Goal: Task Accomplishment & Management: Use online tool/utility

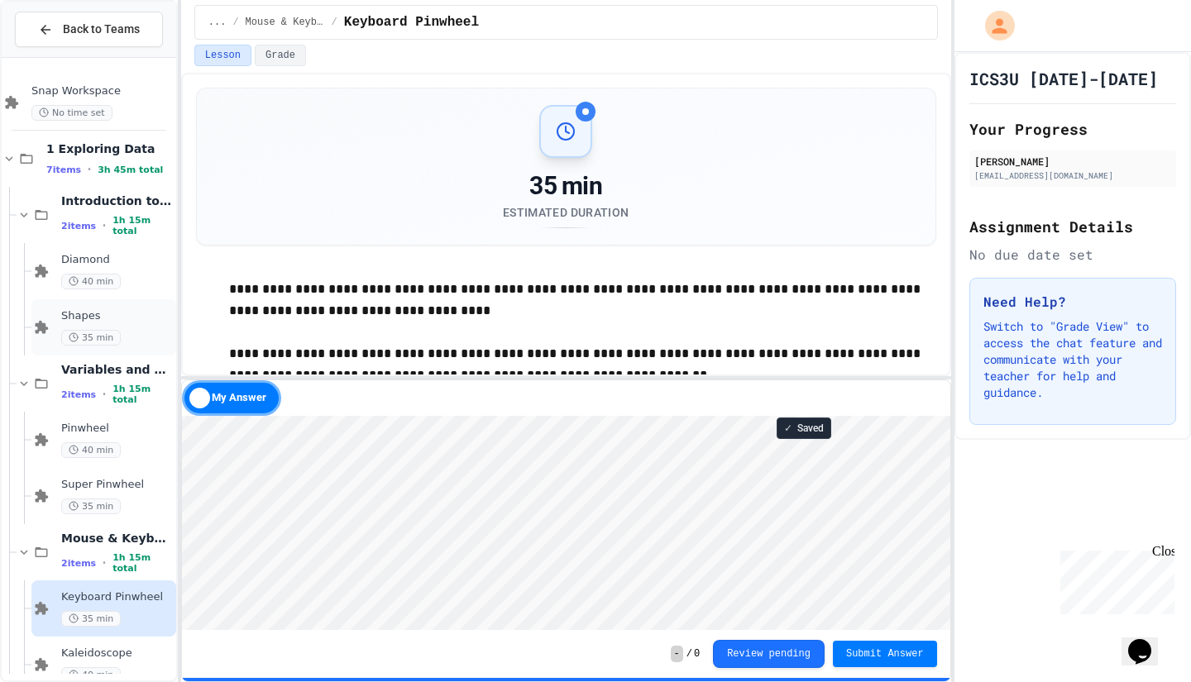
scroll to position [85, 0]
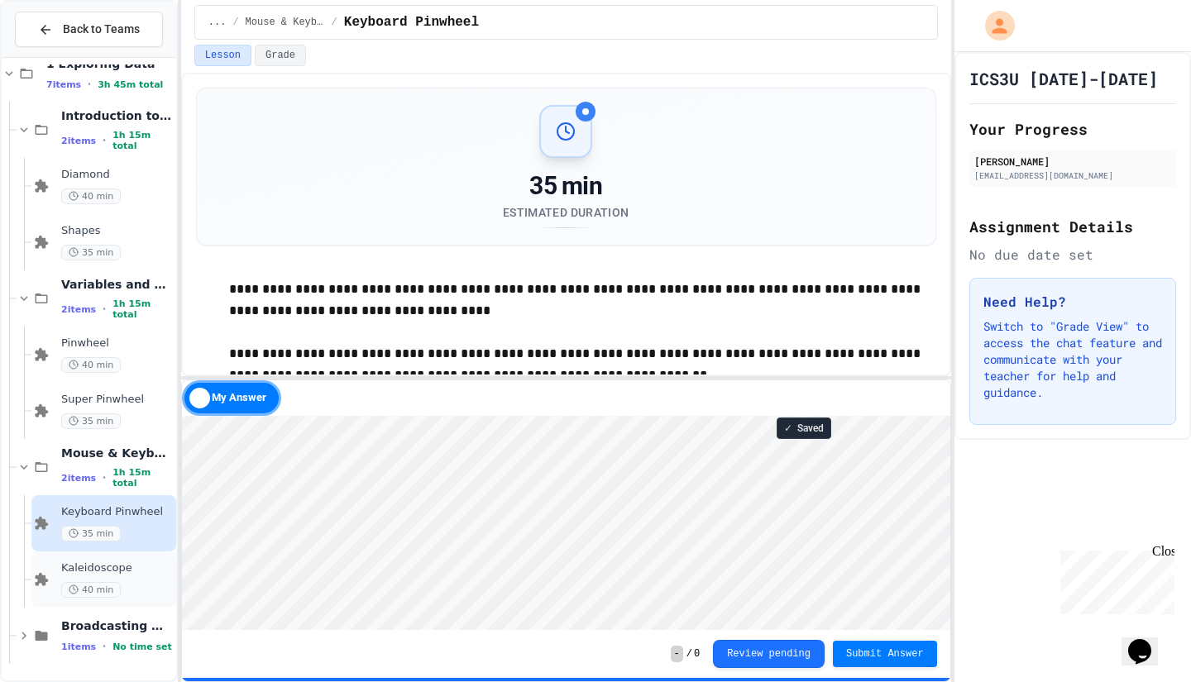
click at [128, 585] on div "40 min" at bounding box center [117, 590] width 112 height 16
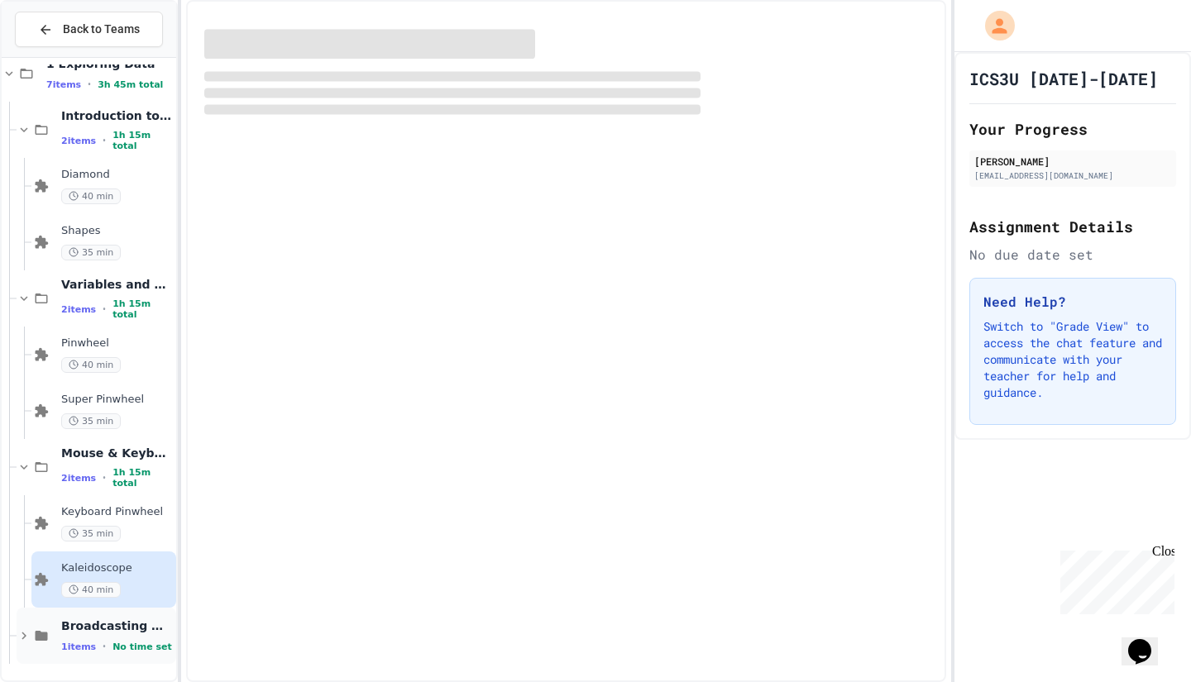
scroll to position [65, 0]
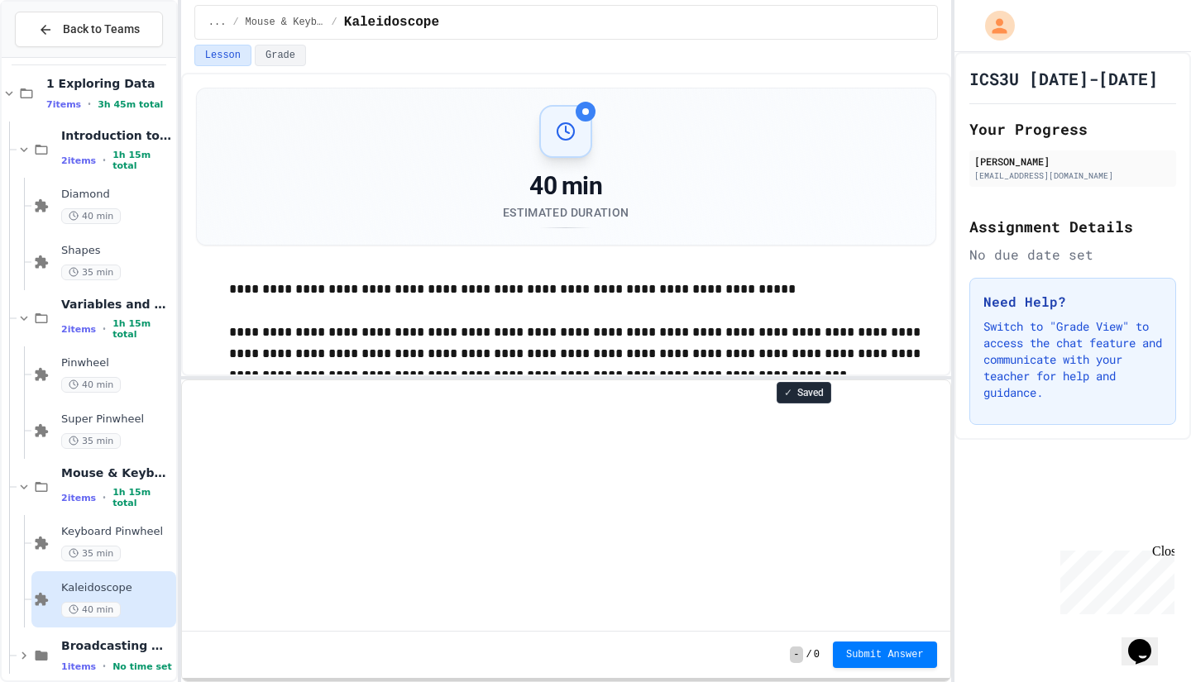
click at [121, 634] on div "Broadcasting & Cloning 1 items • No time set" at bounding box center [97, 656] width 160 height 56
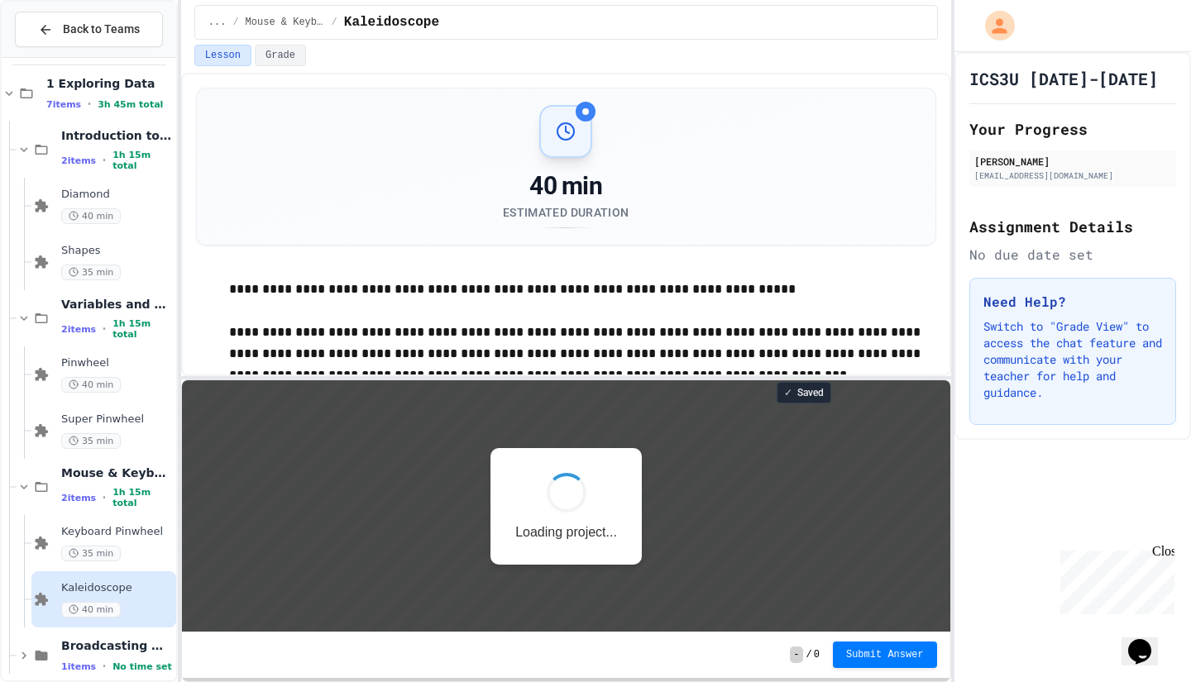
scroll to position [0, 0]
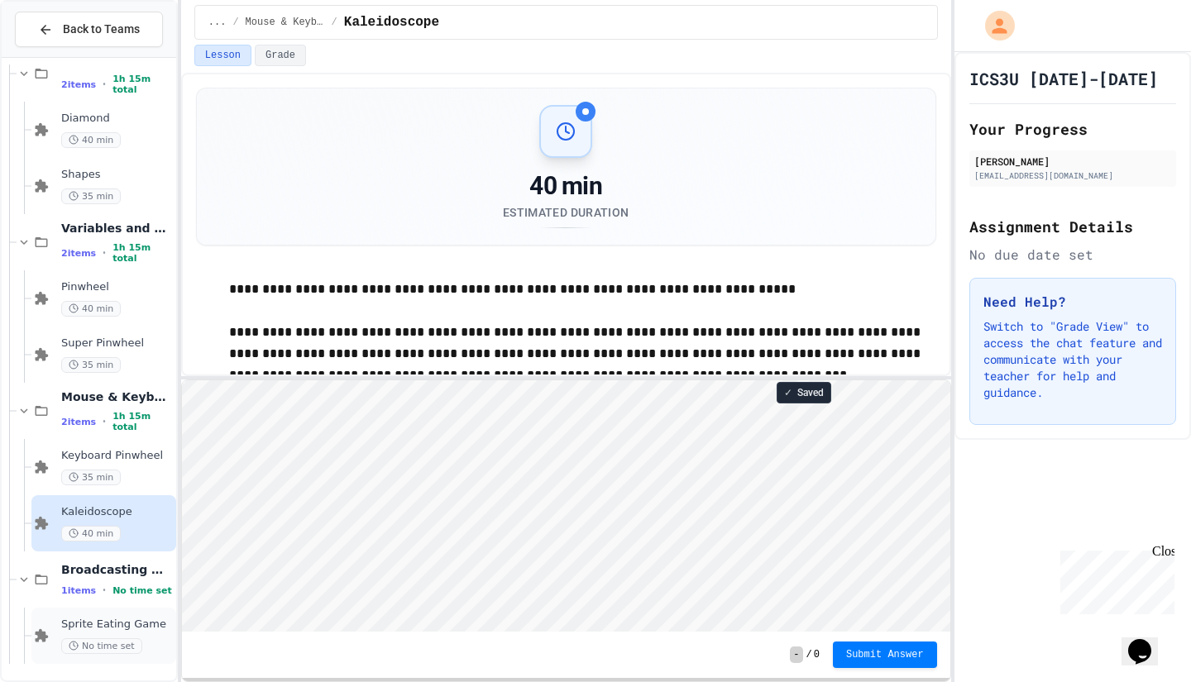
click at [115, 618] on span "Sprite Eating Game" at bounding box center [117, 625] width 112 height 14
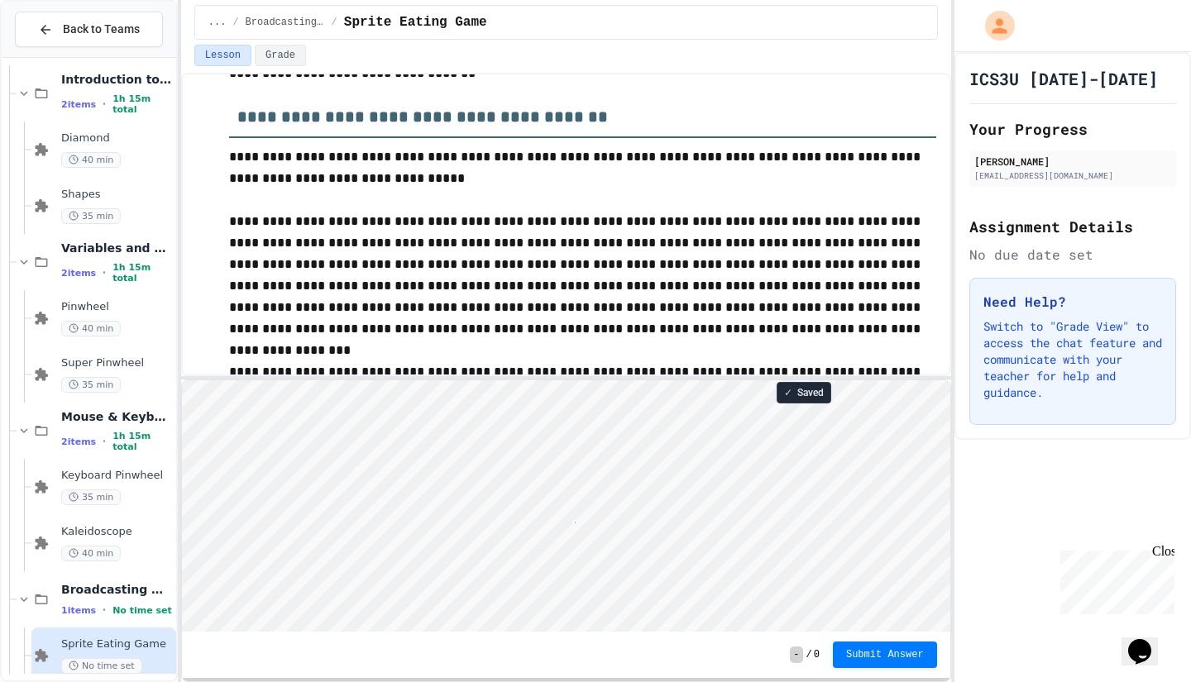
scroll to position [2, 0]
type textarea "*"
type textarea "***"
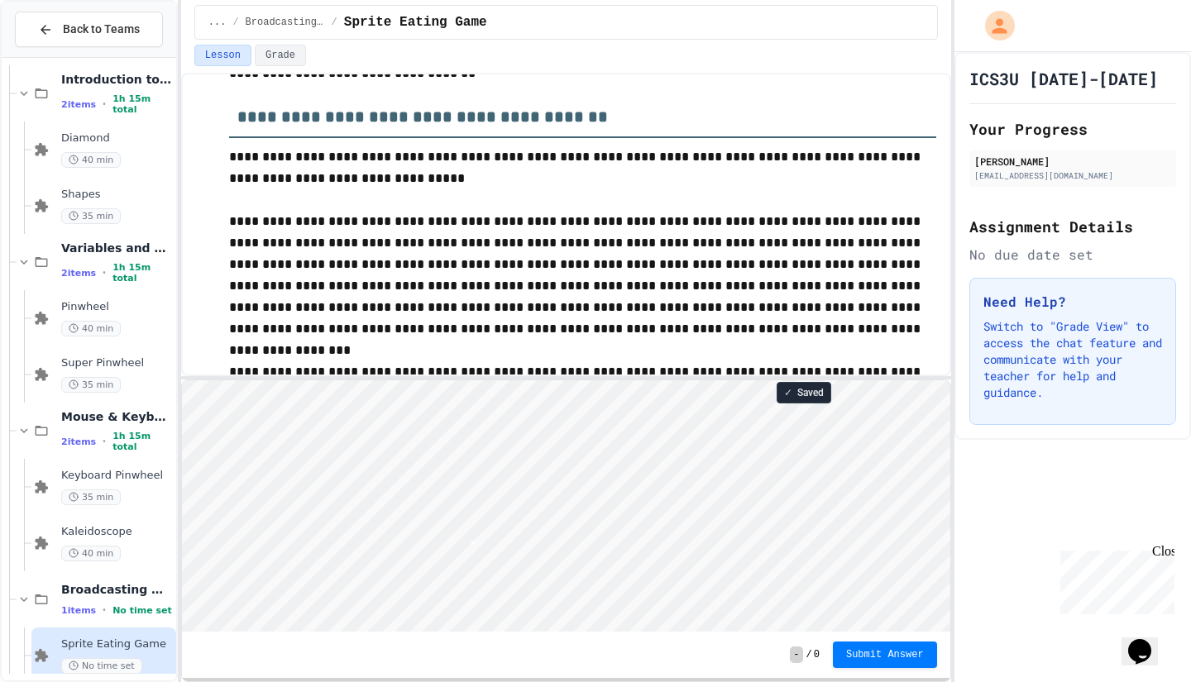
scroll to position [2, 2]
type textarea "*"
type textarea "*****"
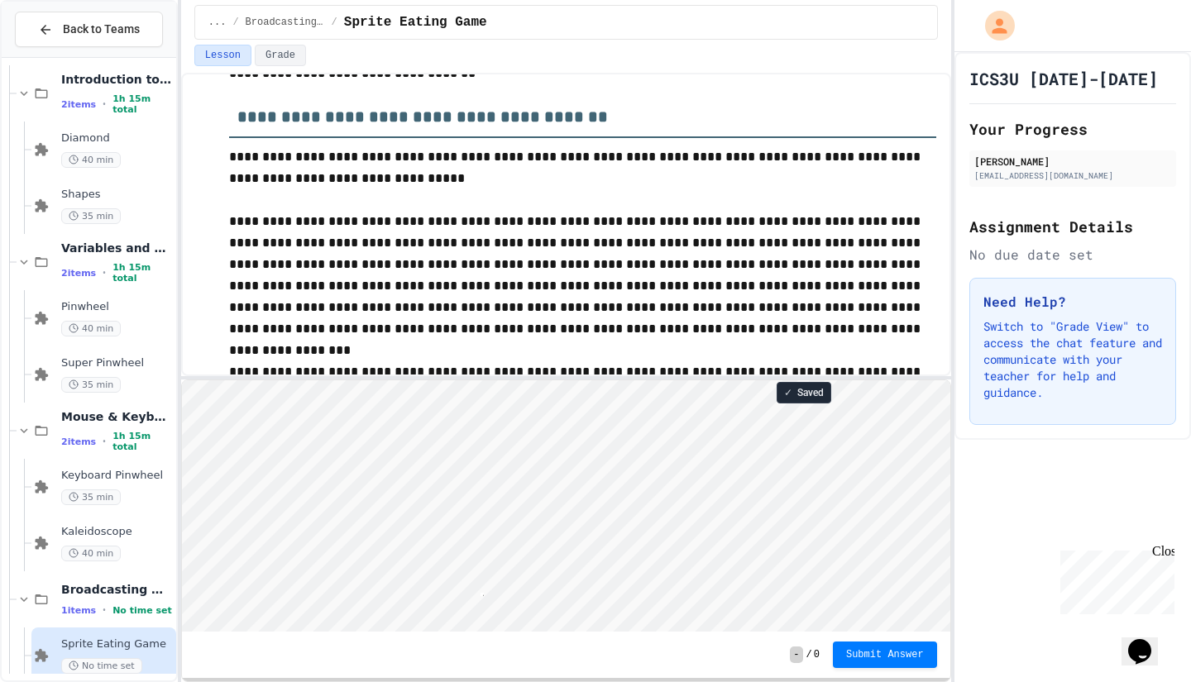
scroll to position [2, 2]
type textarea "*"
click at [471, 380] on html "Loading project... ! Error Loading Project There was an error loading the proje…" at bounding box center [565, 380] width 768 height 0
click at [494, 380] on html "Loading project... ! Error Loading Project There was an error loading the proje…" at bounding box center [565, 380] width 768 height 0
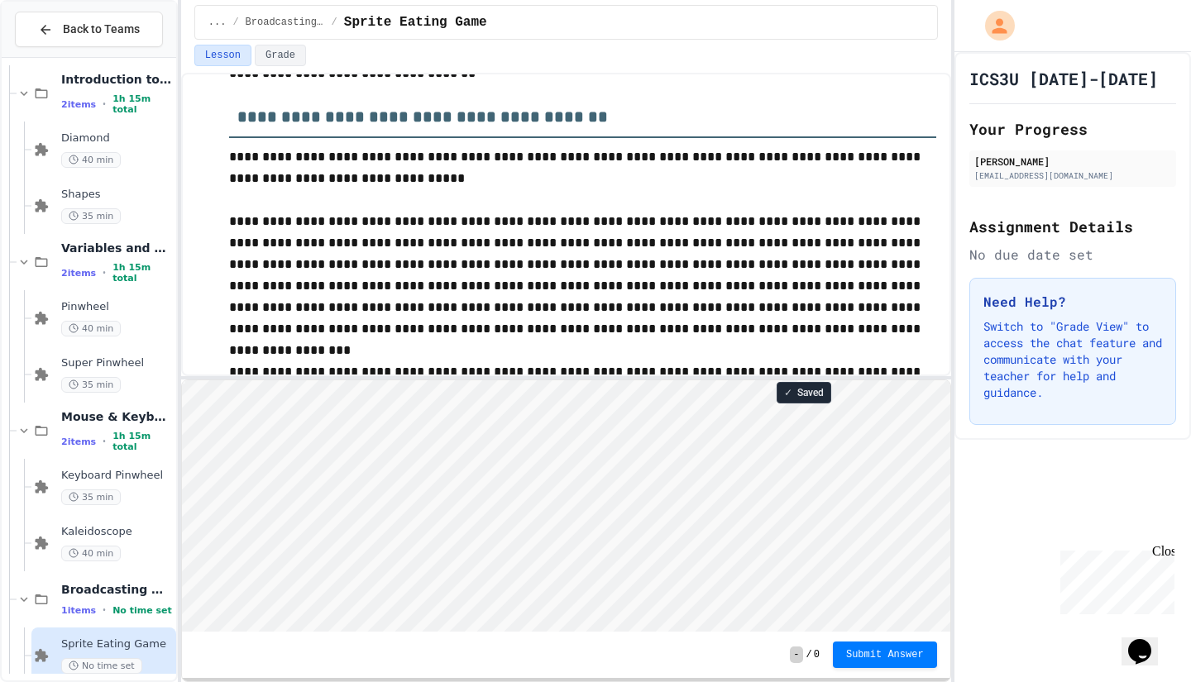
click at [445, 352] on p at bounding box center [582, 351] width 707 height 22
click at [450, 380] on html "Loading project... ! Error Loading Project There was an error loading the proje…" at bounding box center [565, 380] width 768 height 0
click at [429, 380] on html "Loading project... ! Error Loading Project There was an error loading the proje…" at bounding box center [565, 380] width 768 height 0
click at [639, 671] on div "- / 0 Submit Answer" at bounding box center [566, 655] width 768 height 46
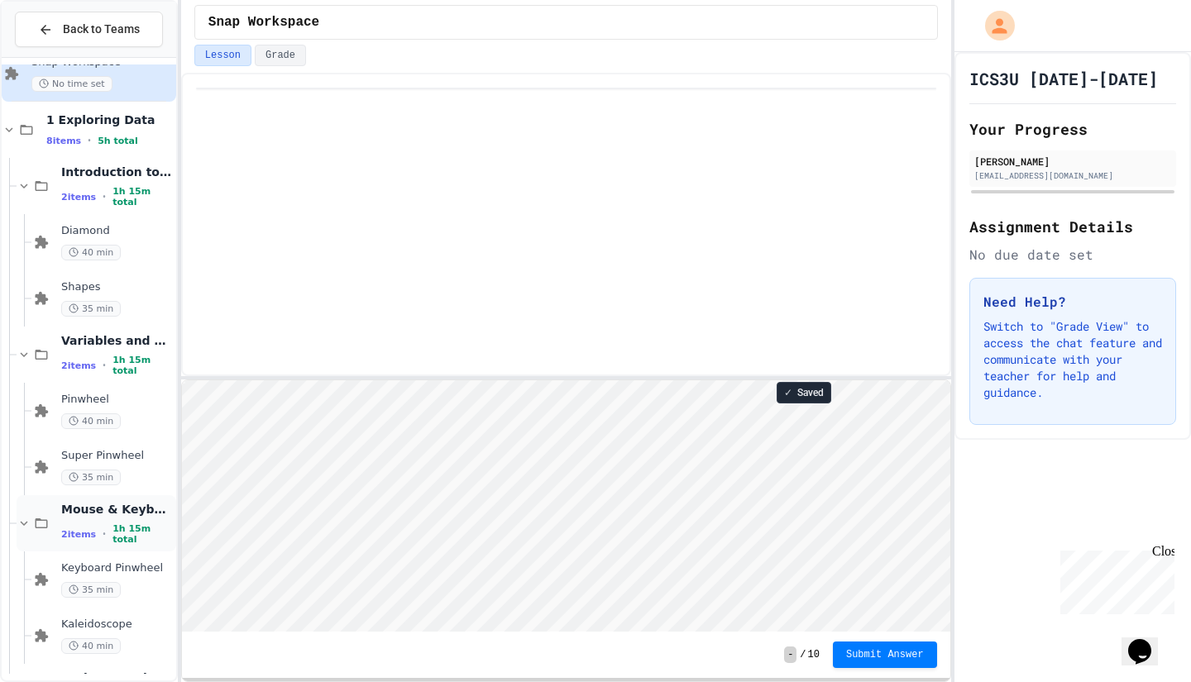
scroll to position [198, 0]
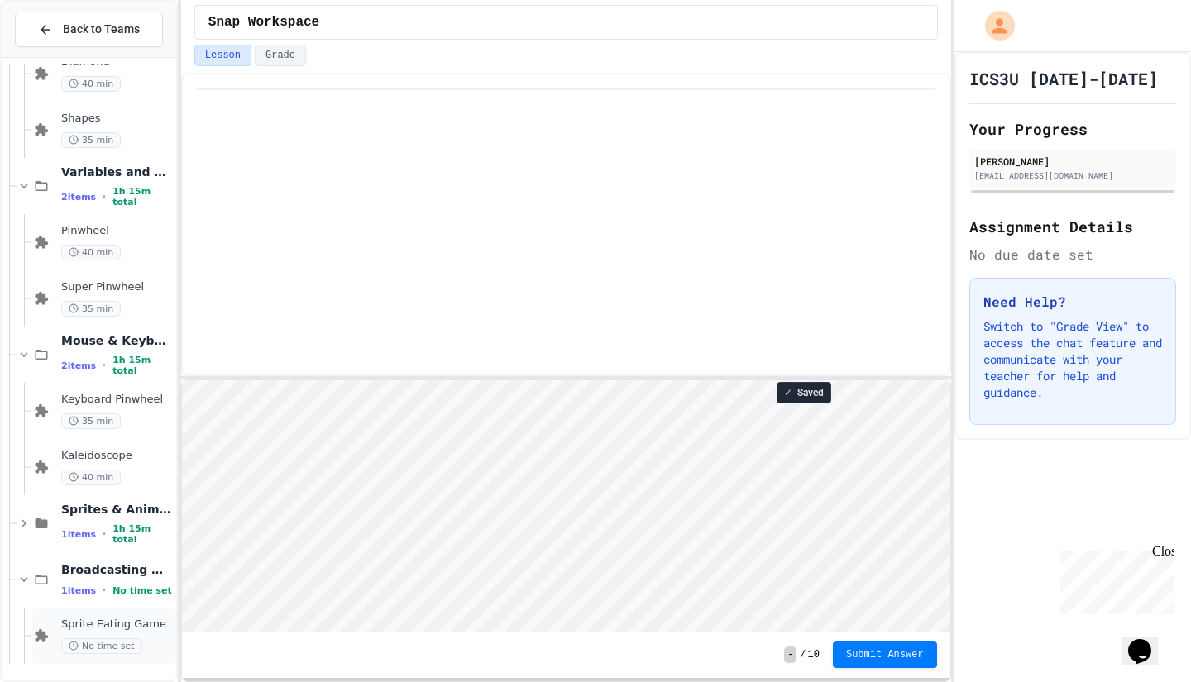
click at [109, 628] on span "Sprite Eating Game" at bounding box center [117, 625] width 112 height 14
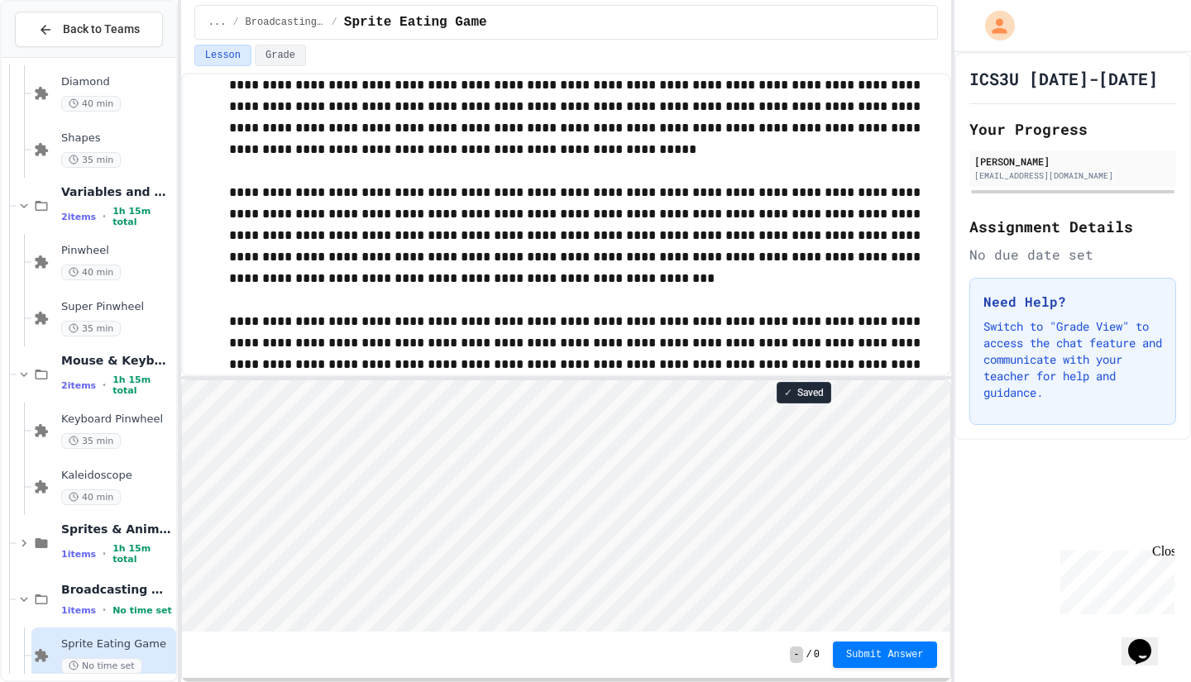
scroll to position [1015, 0]
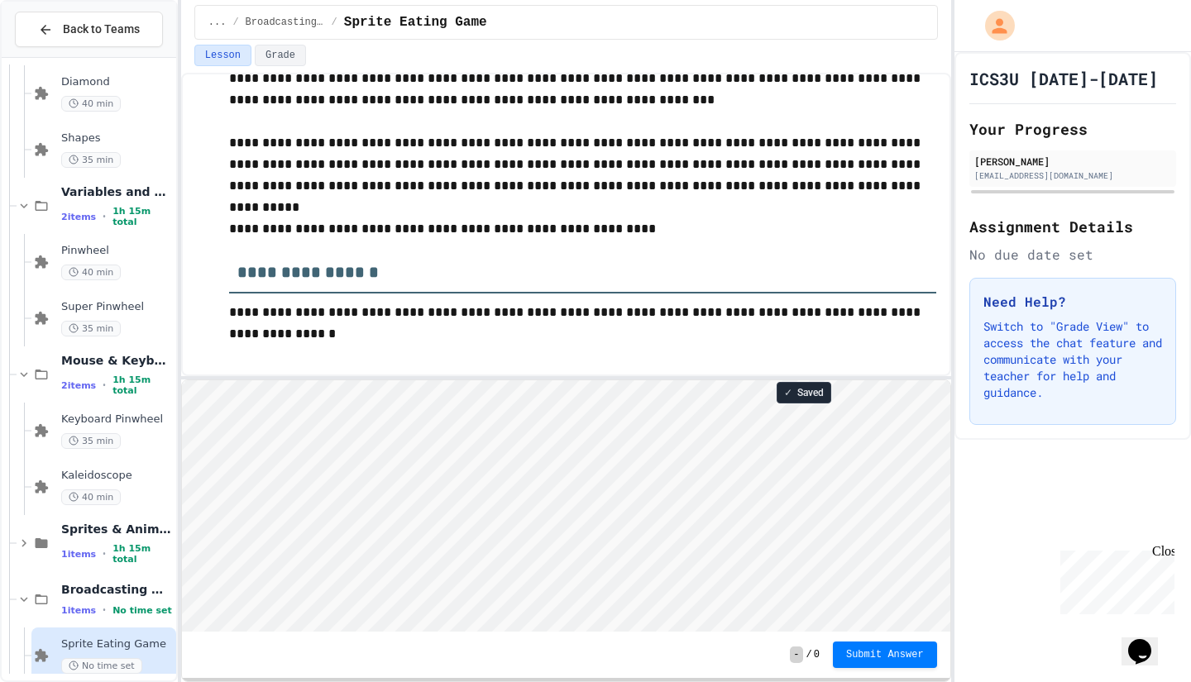
click at [9, 381] on div at bounding box center [9, 375] width 1 height 56
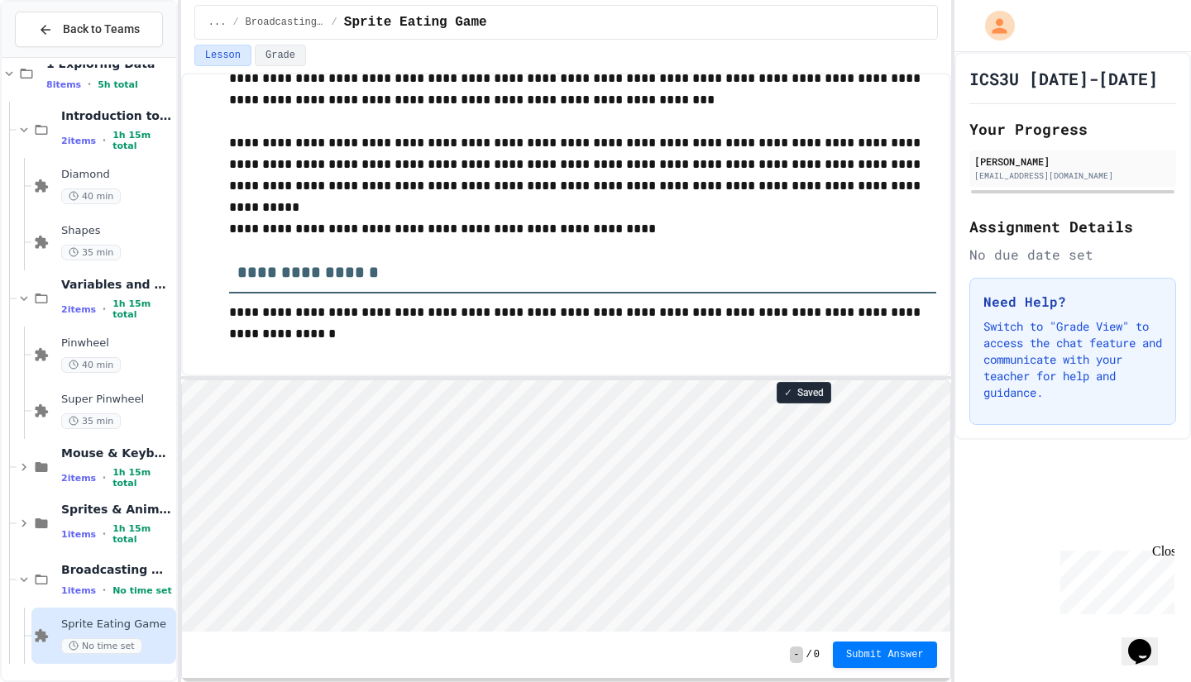
scroll to position [65, 0]
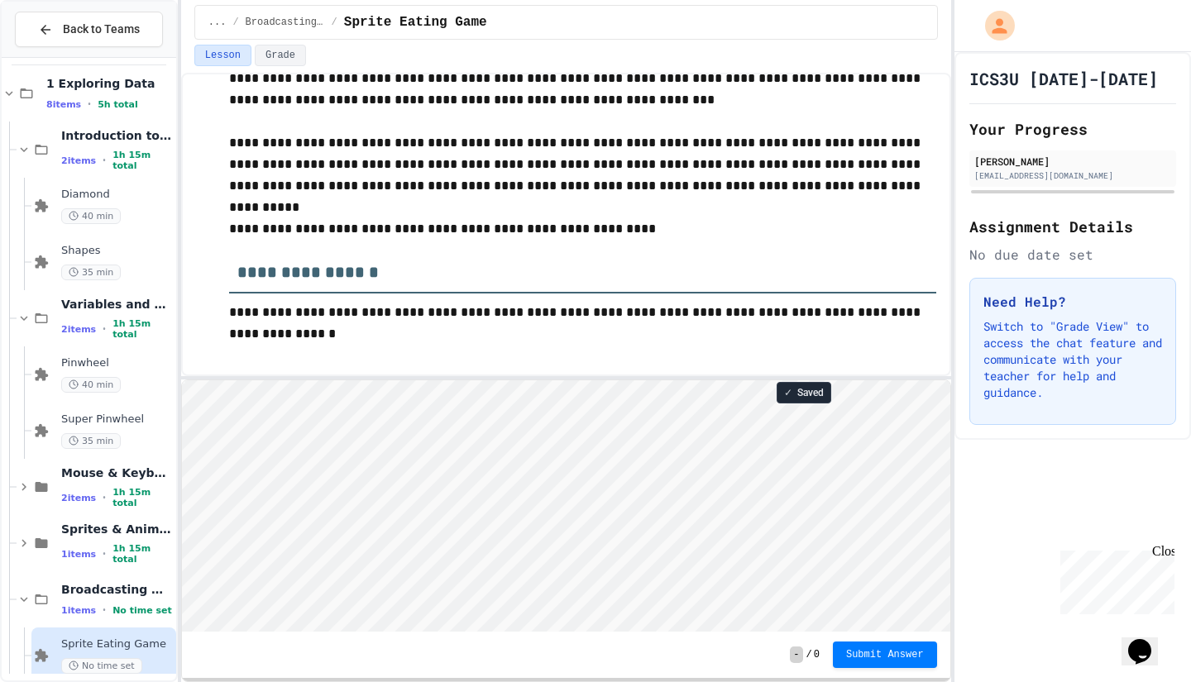
click at [846, 377] on div at bounding box center [566, 377] width 770 height 3
click at [894, 656] on span "Submit Answer" at bounding box center [885, 654] width 78 height 13
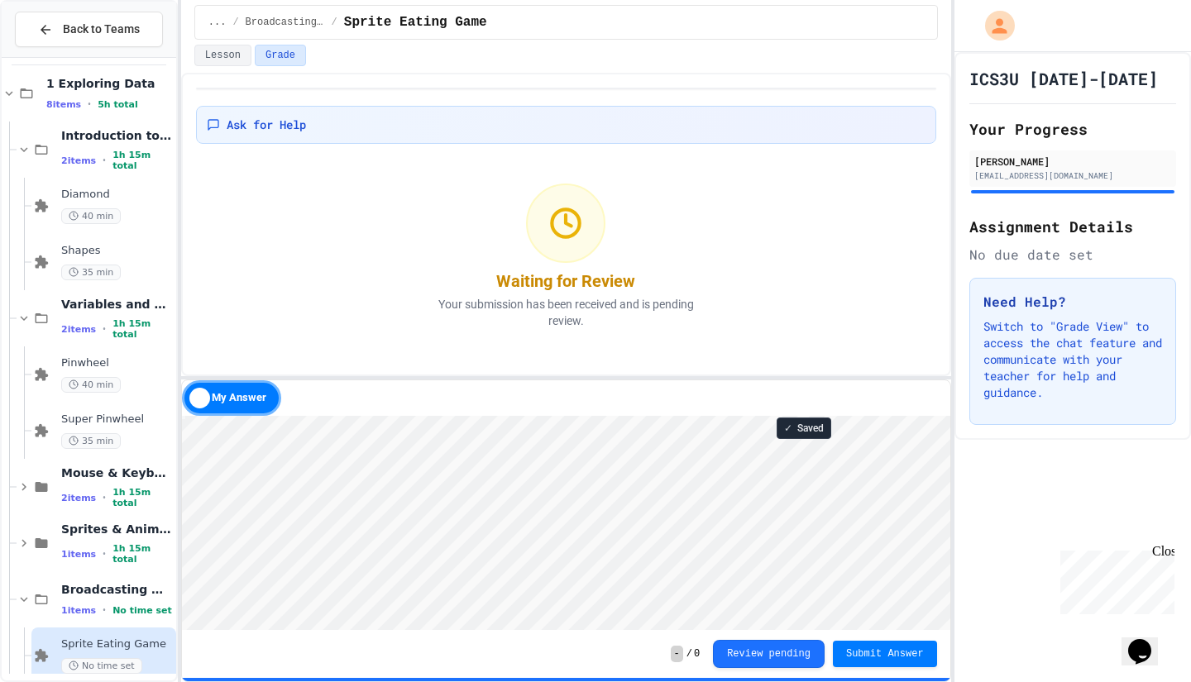
scroll to position [85, 0]
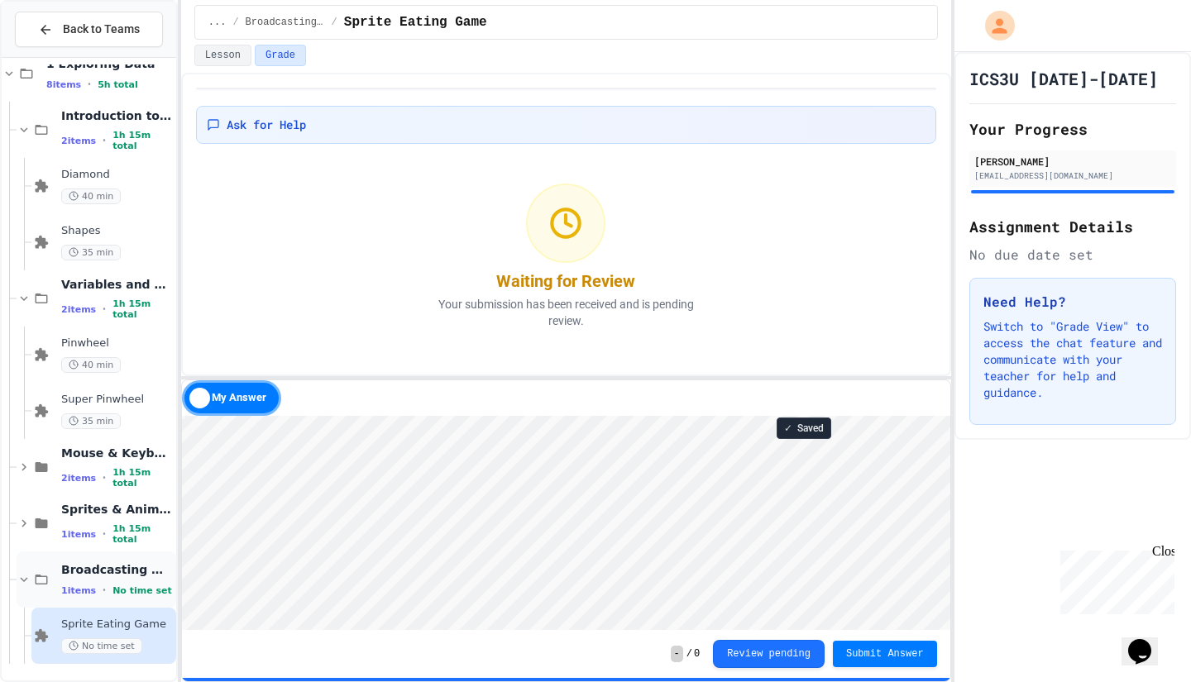
click at [46, 589] on div "Broadcasting & Cloning 1 items • No time set" at bounding box center [97, 580] width 160 height 56
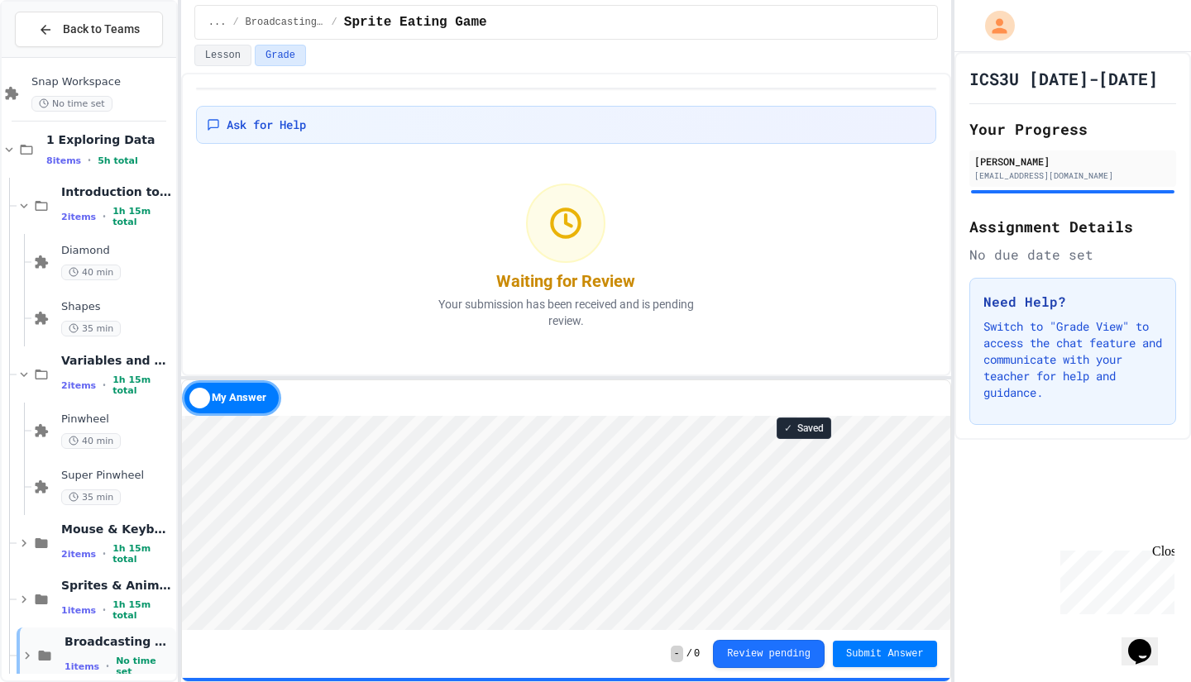
click at [31, 656] on icon at bounding box center [27, 655] width 15 height 15
click at [41, 604] on icon at bounding box center [42, 600] width 12 height 10
click at [27, 543] on icon at bounding box center [24, 543] width 15 height 15
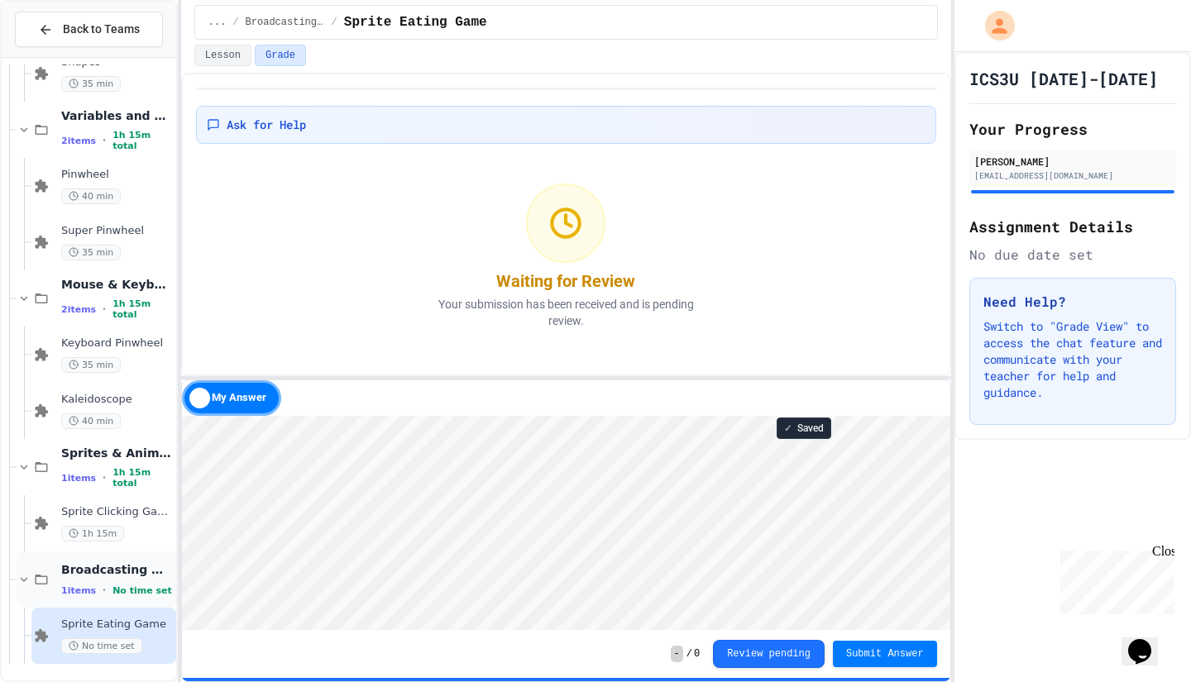
click at [24, 580] on icon at bounding box center [24, 579] width 15 height 15
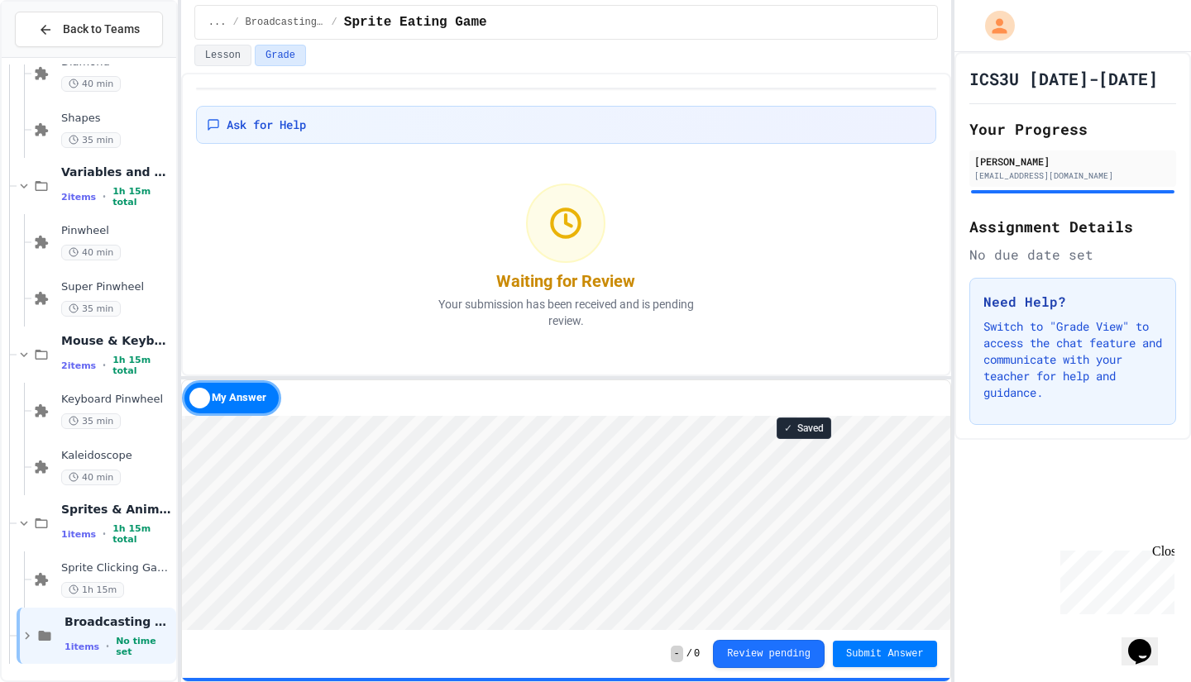
scroll to position [198, 0]
click at [52, 586] on div "Sprite Clicking Game 1h 15m" at bounding box center [103, 580] width 145 height 56
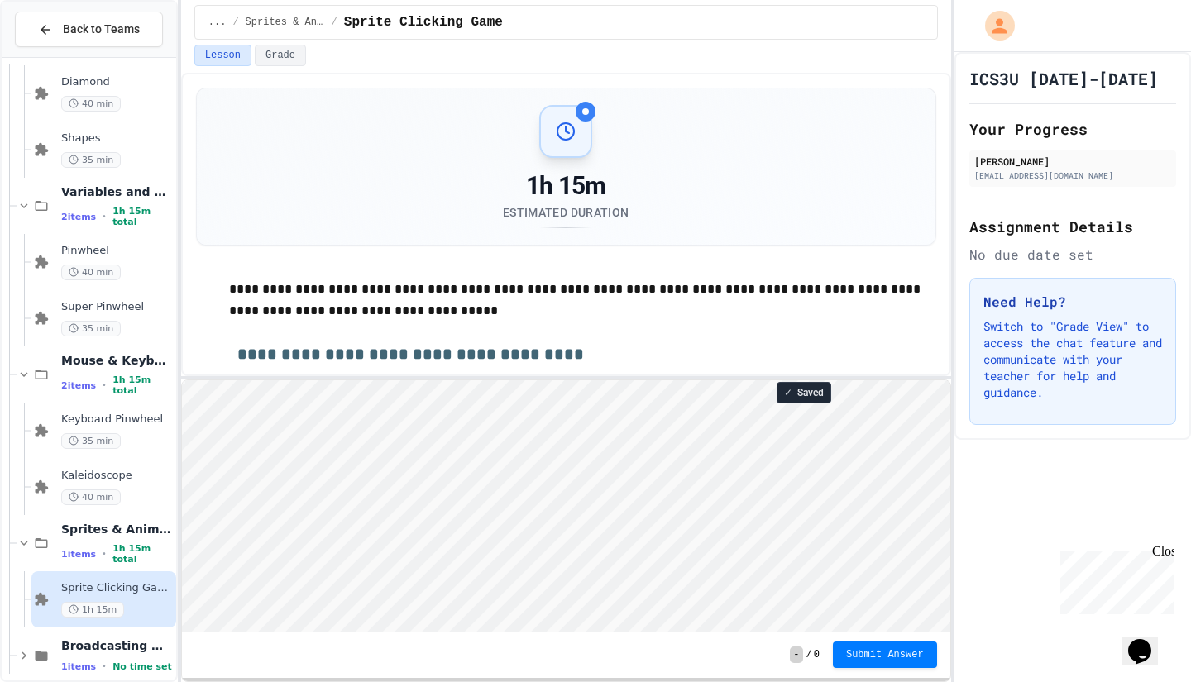
scroll to position [198, 0]
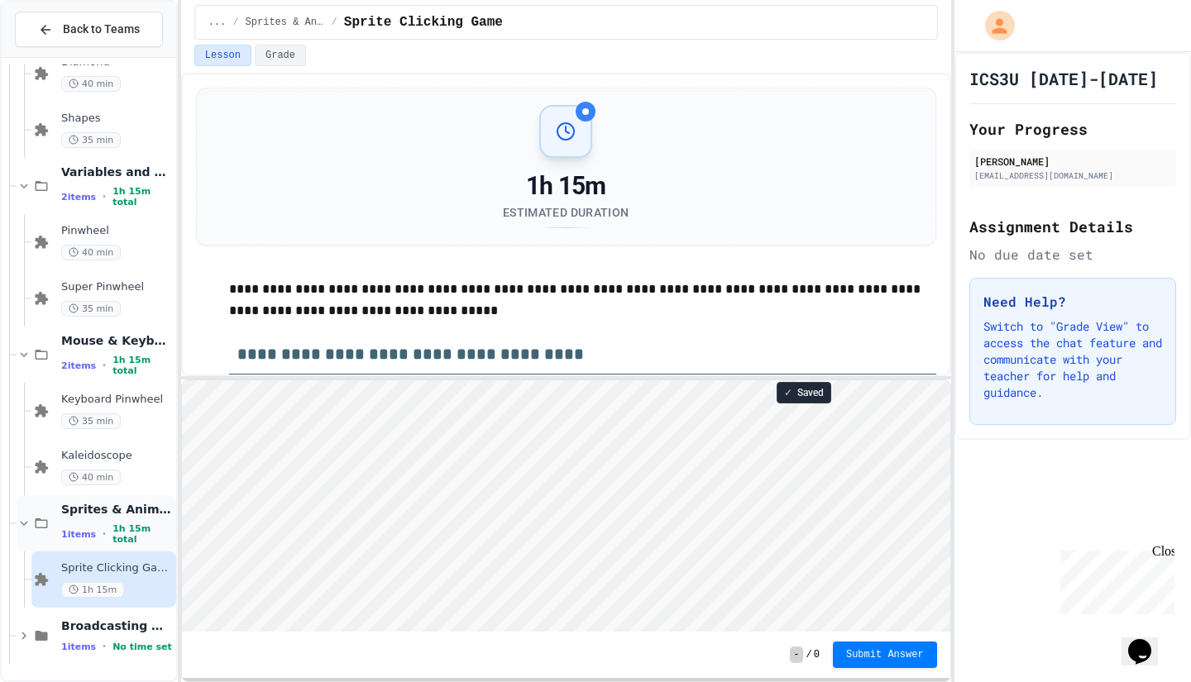
click at [77, 519] on div "Sprites & Animation 1 items • 1h 15m total" at bounding box center [117, 524] width 112 height 44
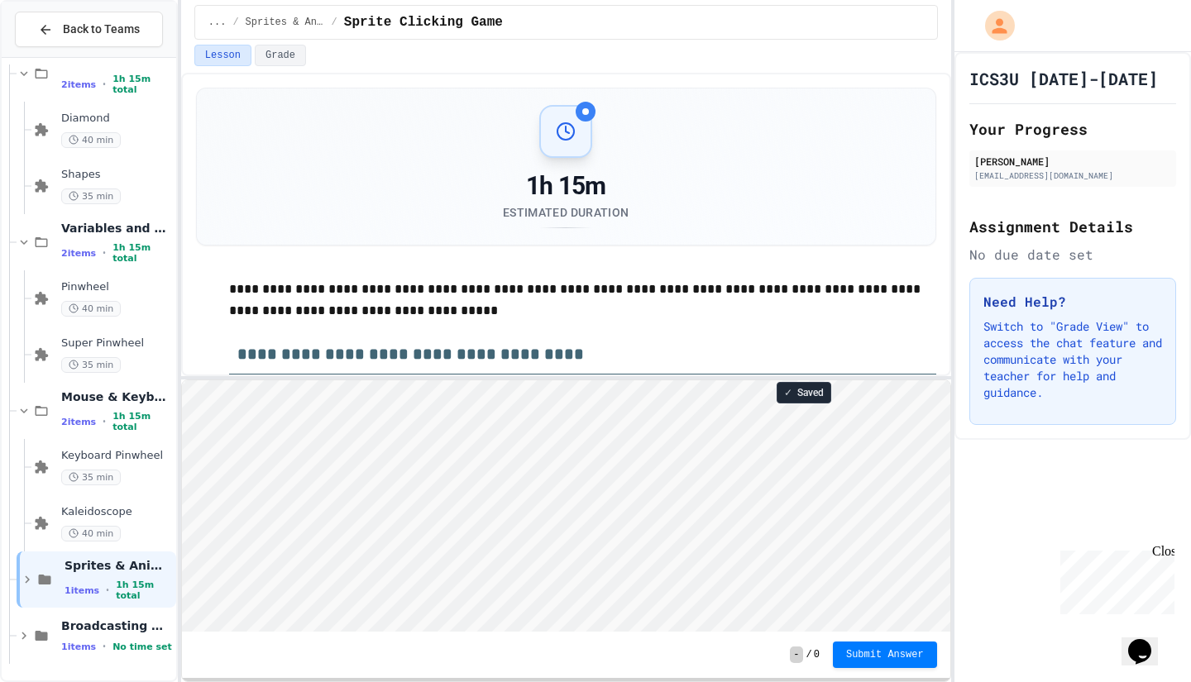
scroll to position [122, 0]
click at [22, 585] on icon at bounding box center [27, 579] width 15 height 15
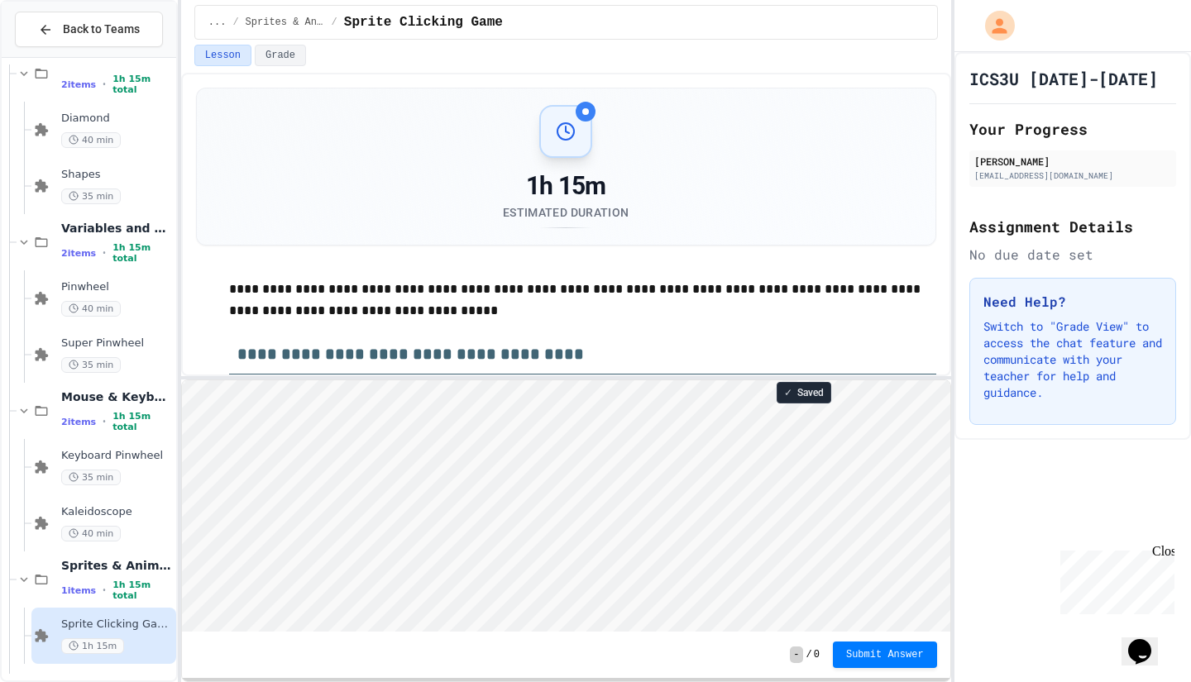
scroll to position [198, 0]
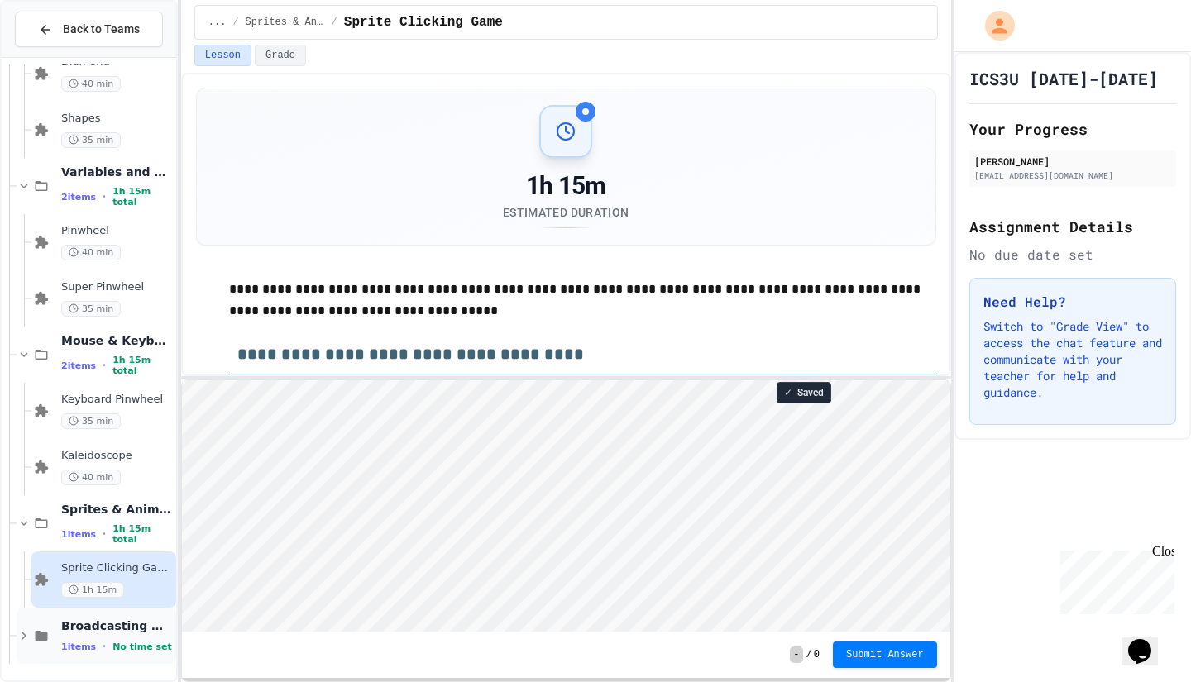
click at [30, 638] on icon at bounding box center [24, 636] width 15 height 15
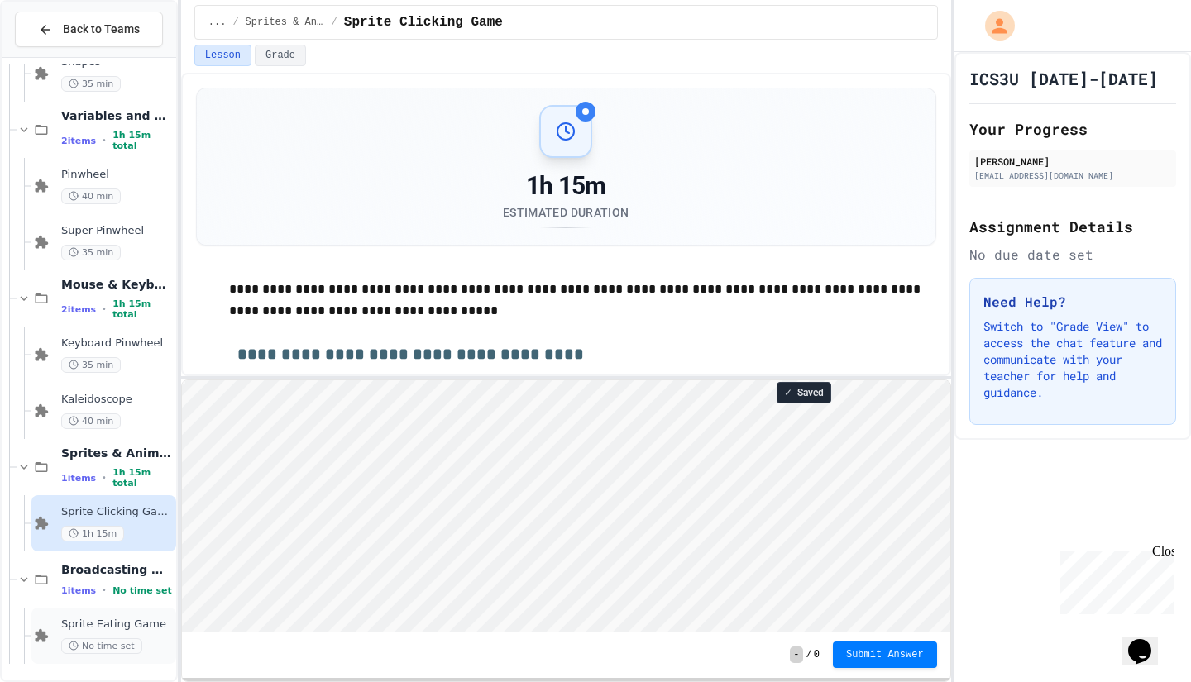
click at [72, 639] on span "No time set" at bounding box center [101, 647] width 81 height 16
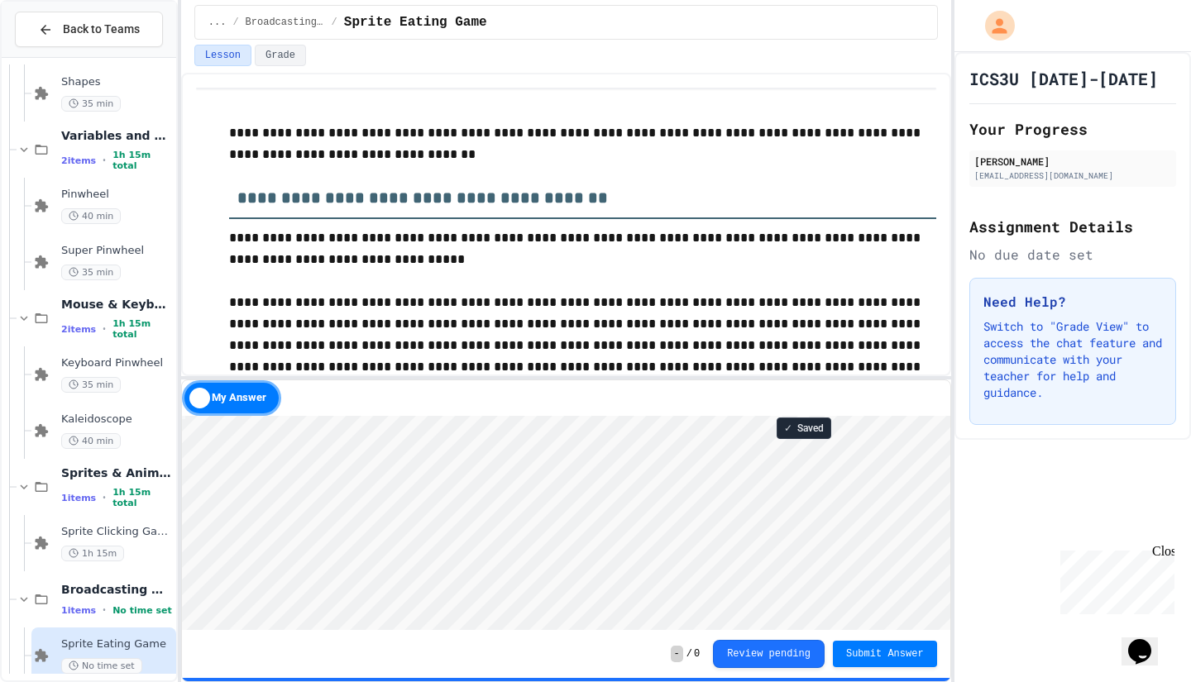
scroll to position [254, 0]
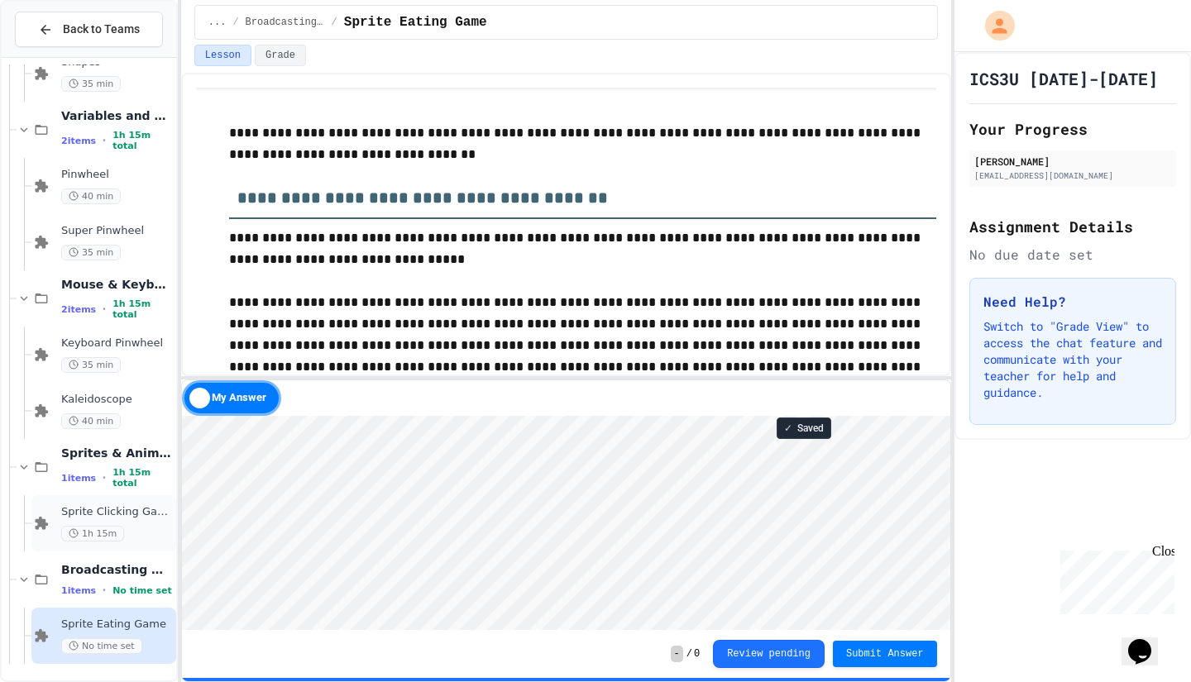
click at [88, 516] on span "Sprite Clicking Game" at bounding box center [117, 512] width 112 height 14
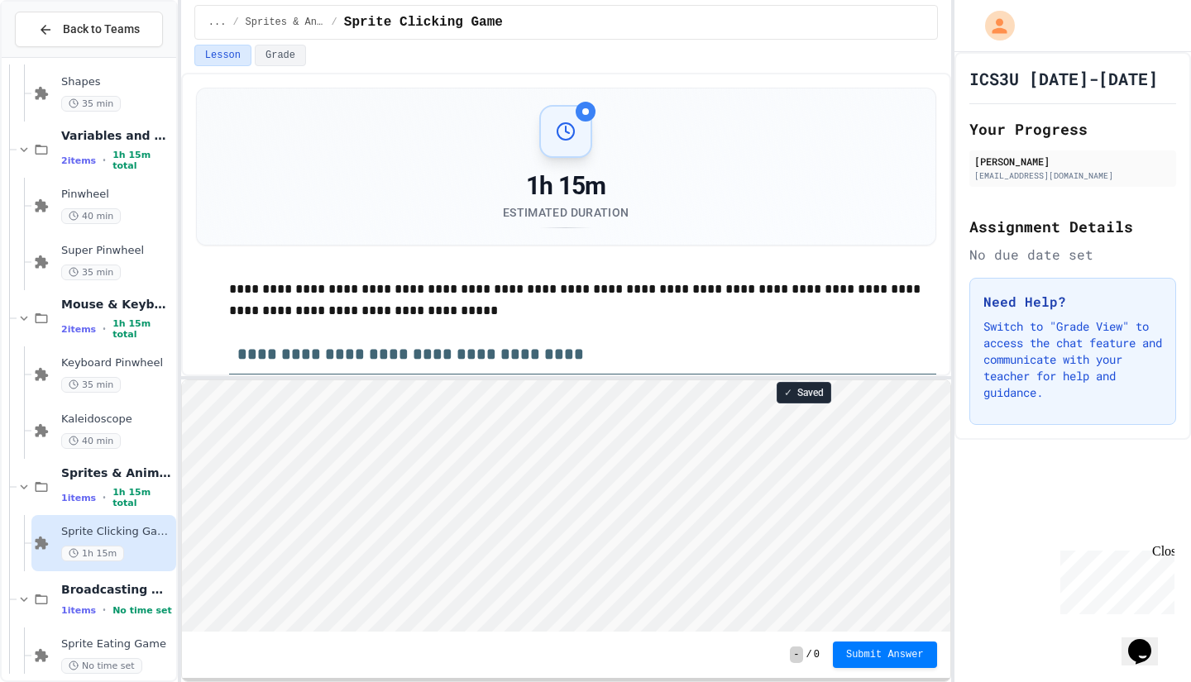
click at [1128, 623] on div "Opens Chat This icon Opens the chat window." at bounding box center [1148, 623] width 40 height 0
click at [1136, 639] on icon "Chat widget" at bounding box center [1139, 651] width 23 height 25
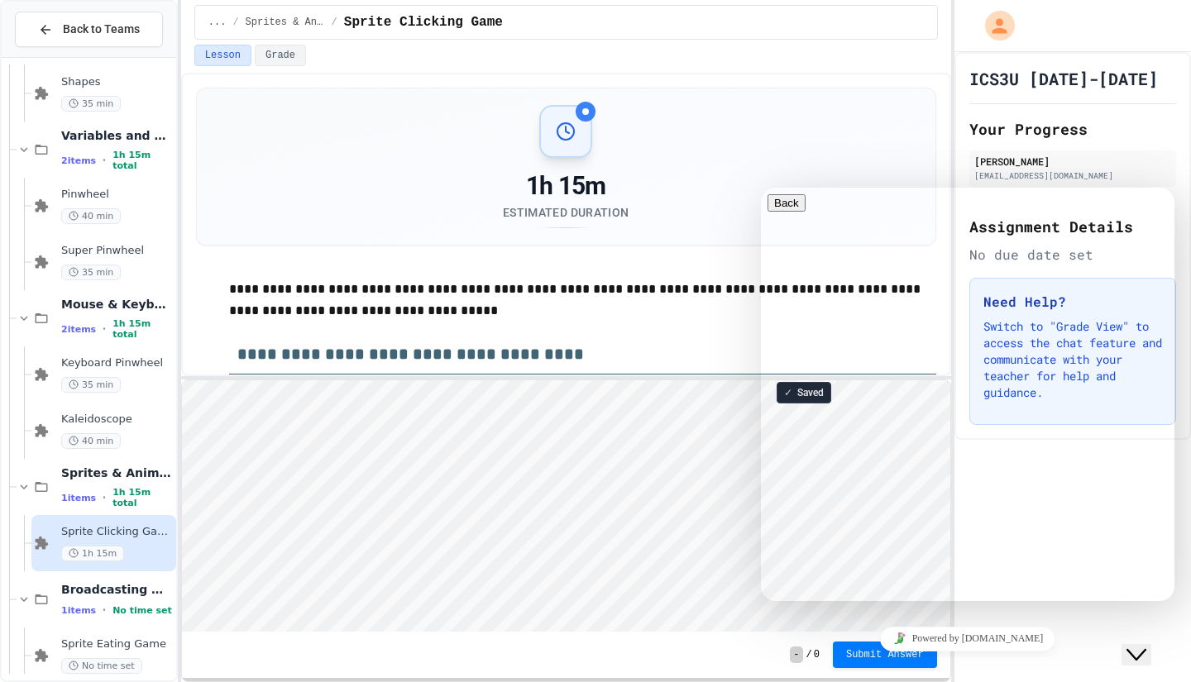
click at [1146, 645] on icon "Close Chat This icon closes the chat window." at bounding box center [1136, 655] width 20 height 20
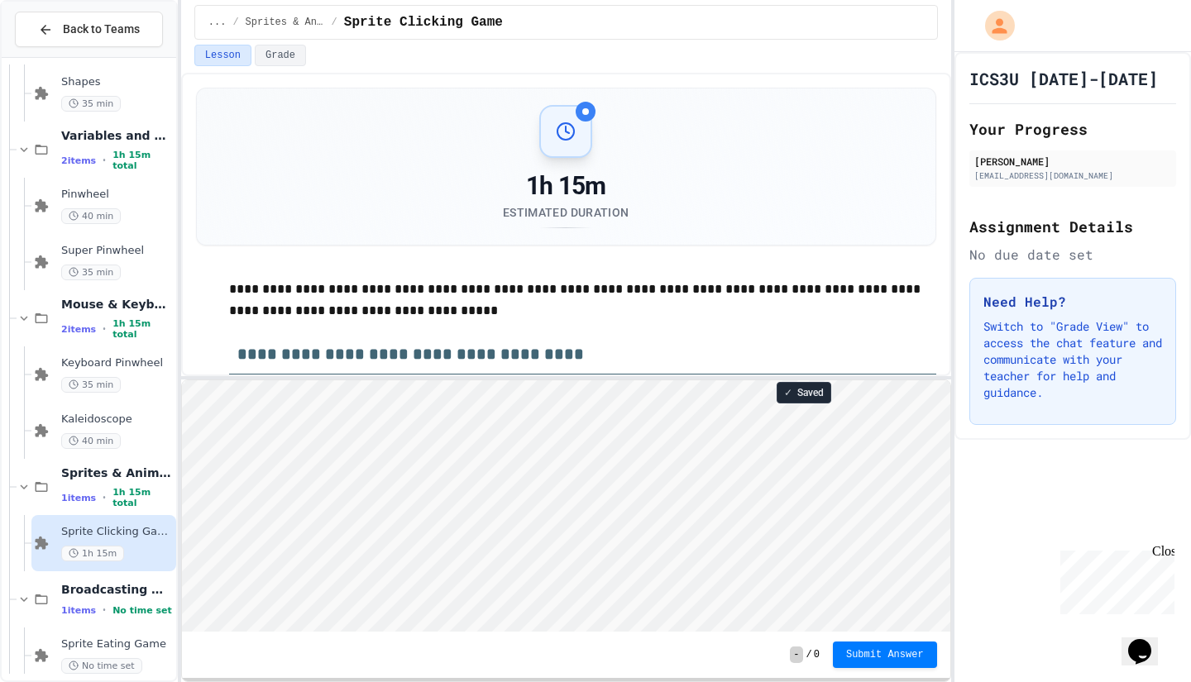
click at [1165, 558] on div "Close" at bounding box center [1162, 554] width 21 height 21
click at [428, 380] on html "Loading project... ! Error Loading Project There was an error loading the proje…" at bounding box center [565, 380] width 768 height 0
click at [793, 385] on div "✓ Saved" at bounding box center [804, 393] width 55 height 22
click at [404, 380] on html "Loading project... ! Error Loading Project There was an error loading the proje…" at bounding box center [565, 380] width 768 height 0
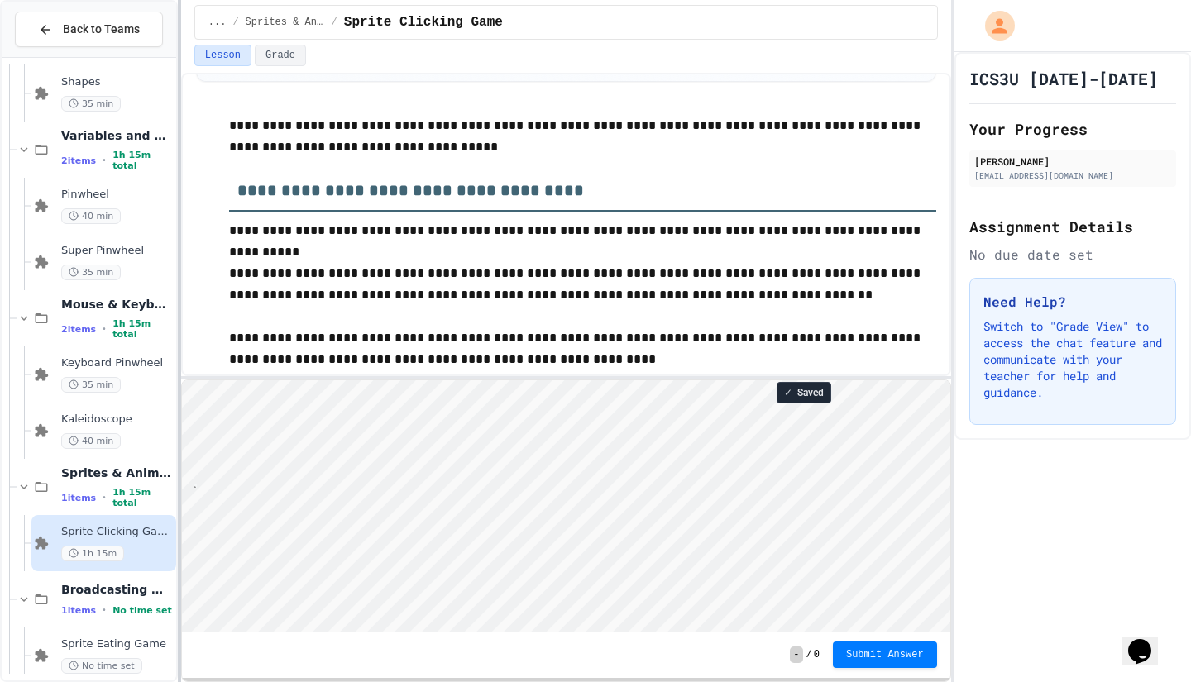
scroll to position [2, 20]
type textarea "****"
type textarea "*"
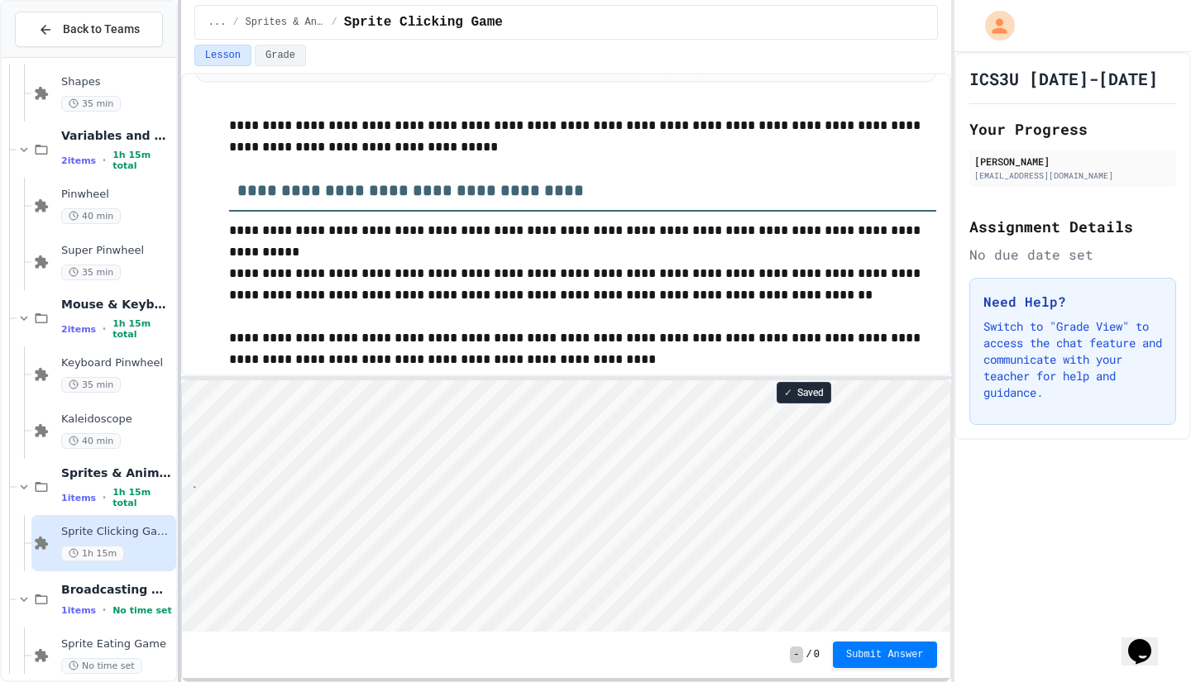
type textarea "***"
click at [441, 380] on html "Loading project... ! Error Loading Project There was an error loading the proje…" at bounding box center [565, 380] width 768 height 0
click at [387, 380] on html "Loading project... ! Error Loading Project There was an error loading the proje…" at bounding box center [565, 380] width 768 height 0
click at [435, 380] on html "Loading project... ! Error Loading Project There was an error loading the proje…" at bounding box center [565, 380] width 768 height 0
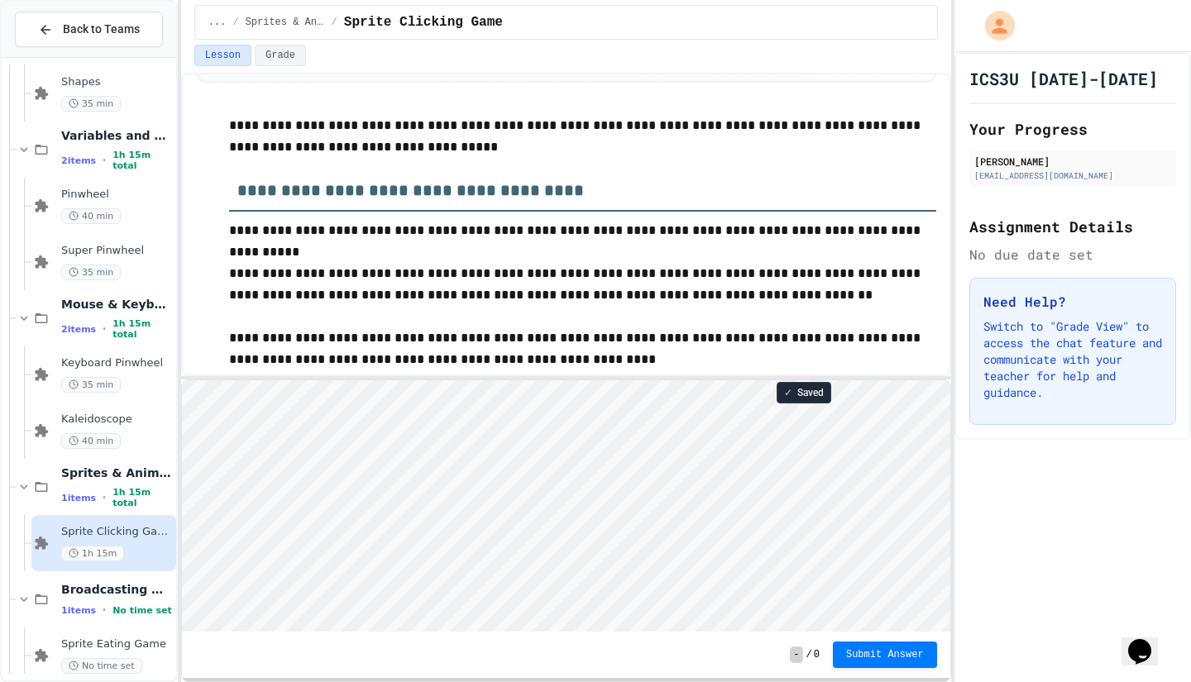
click at [442, 380] on html "Loading project... ! Error Loading Project There was an error loading the proje…" at bounding box center [565, 380] width 768 height 0
click at [888, 659] on span "Submit Answer" at bounding box center [885, 654] width 78 height 13
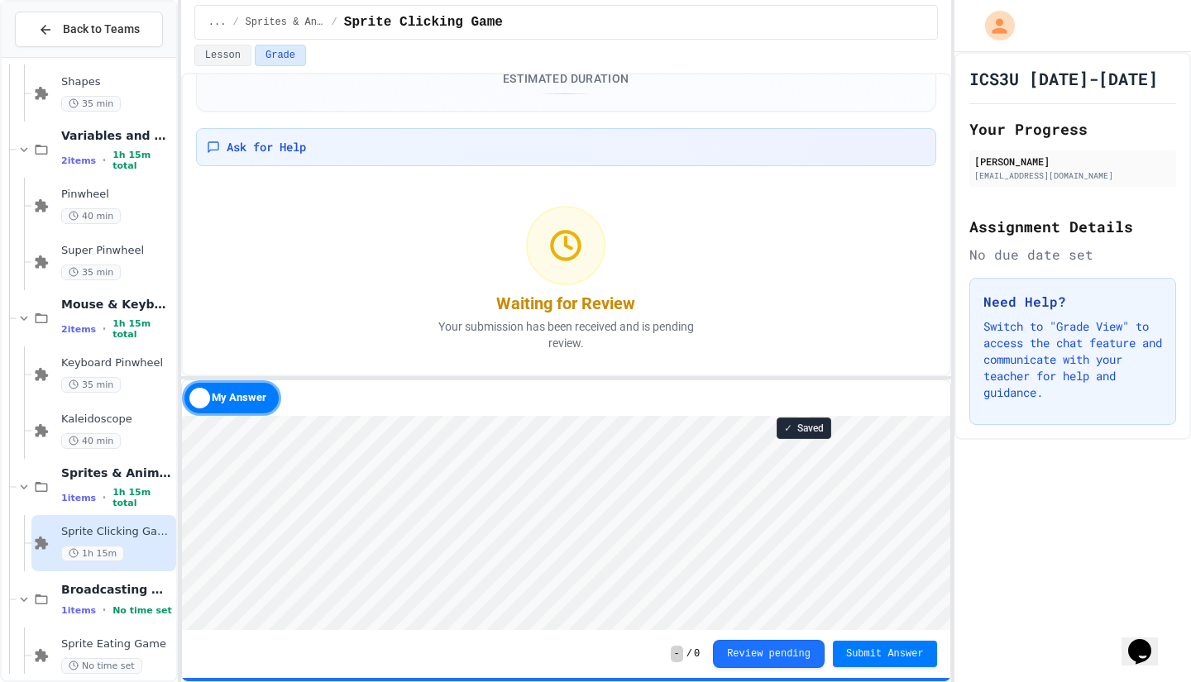
scroll to position [254, 0]
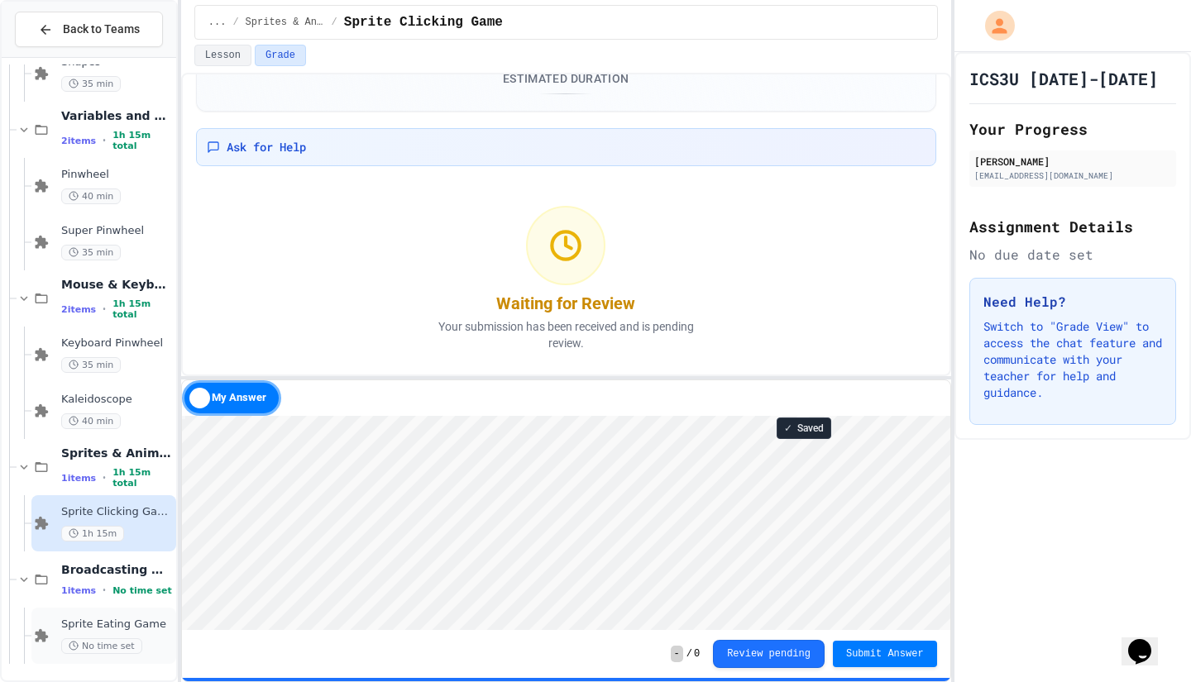
click at [141, 626] on span "Sprite Eating Game" at bounding box center [117, 625] width 112 height 14
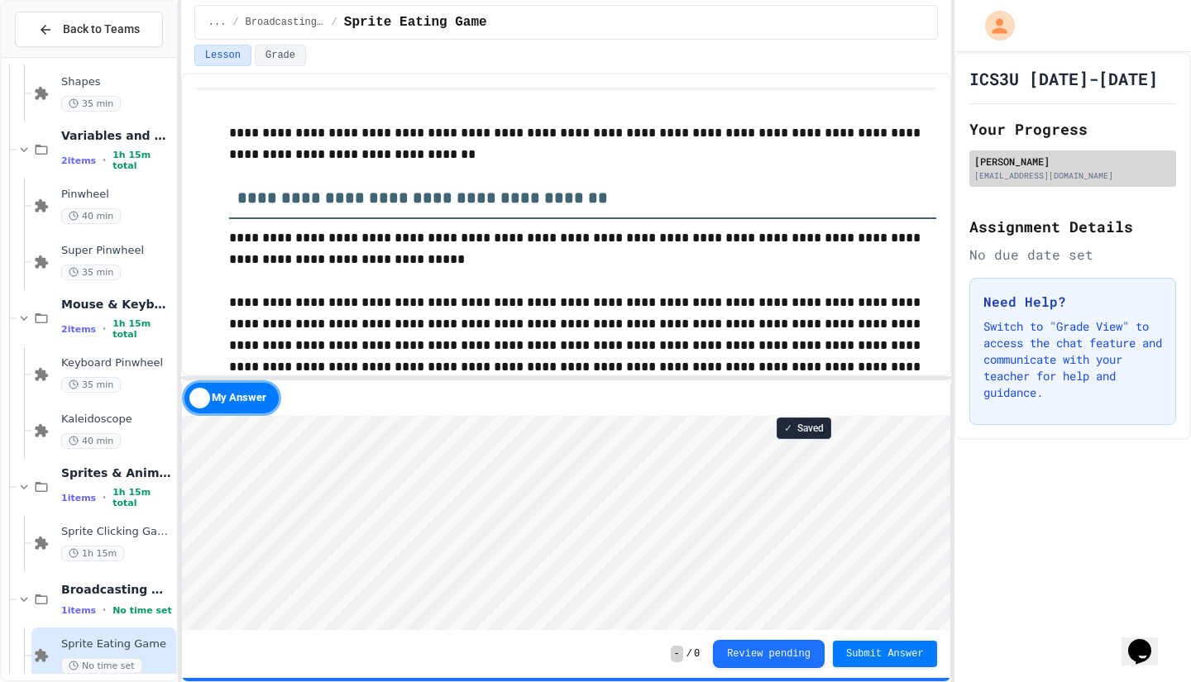
click at [1070, 174] on div "[EMAIL_ADDRESS][DOMAIN_NAME]" at bounding box center [1072, 176] width 197 height 12
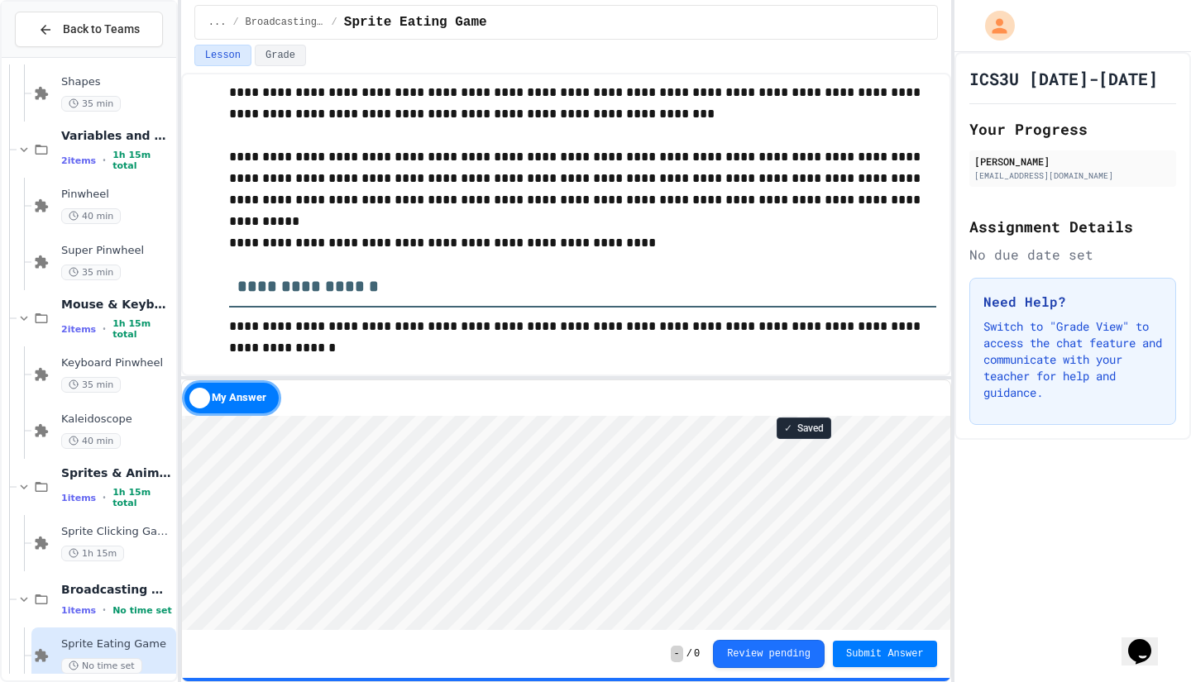
scroll to position [1015, 0]
